Goal: Task Accomplishment & Management: Manage account settings

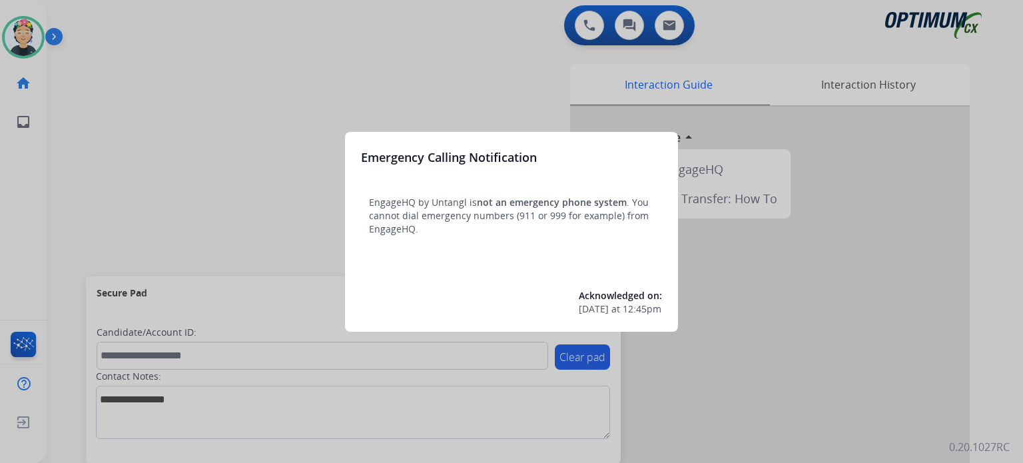
click at [27, 43] on div at bounding box center [511, 231] width 1023 height 463
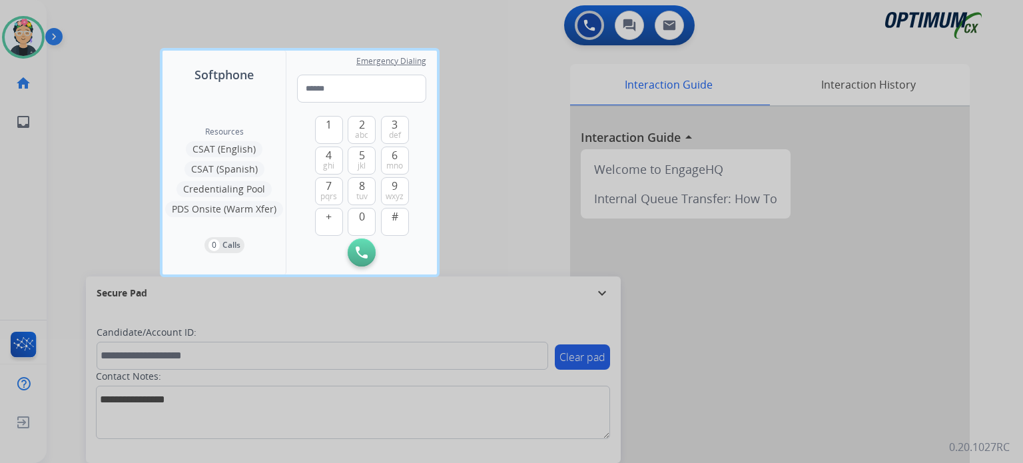
click at [27, 43] on div at bounding box center [511, 231] width 1023 height 463
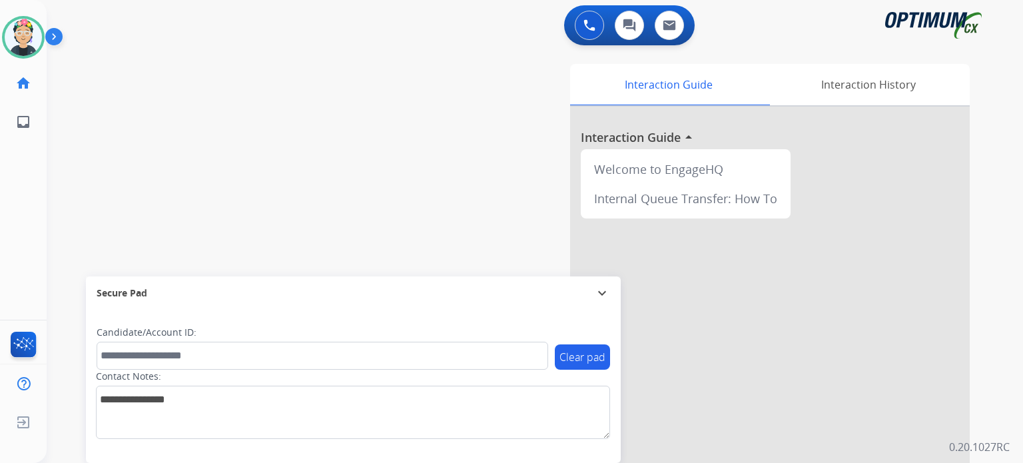
click at [27, 43] on img at bounding box center [23, 37] width 37 height 37
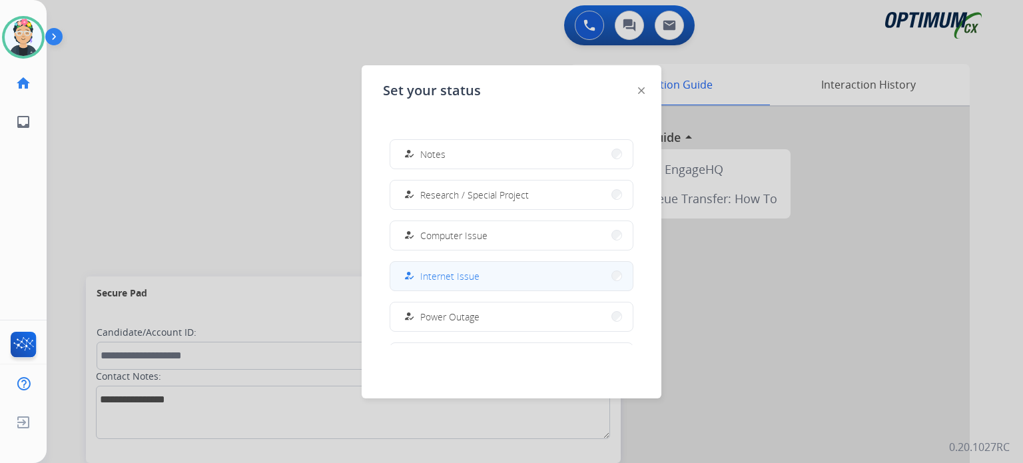
scroll to position [332, 0]
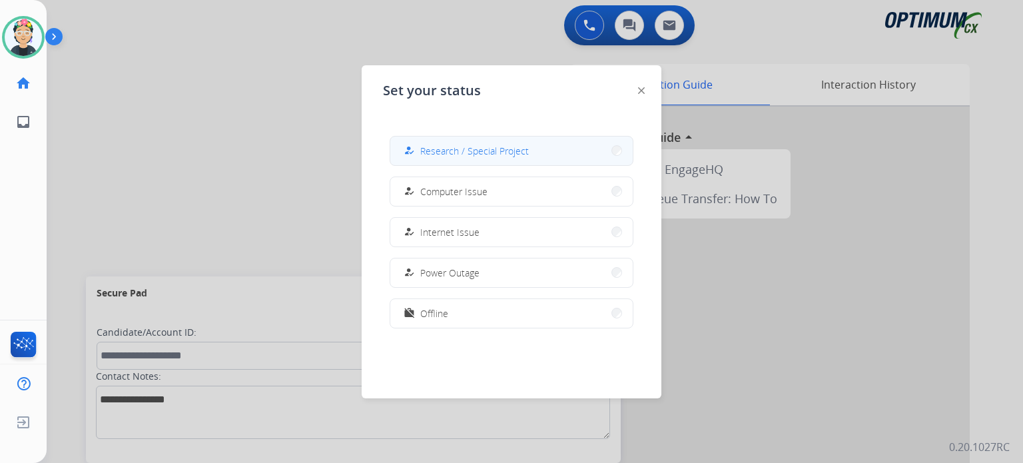
click at [490, 155] on span "Research / Special Project" at bounding box center [474, 151] width 109 height 14
